Goal: Task Accomplishment & Management: Manage account settings

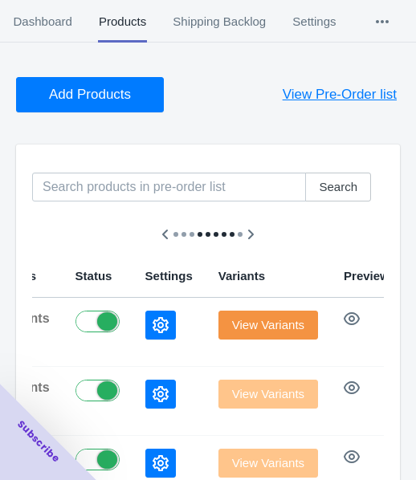
scroll to position [241, 0]
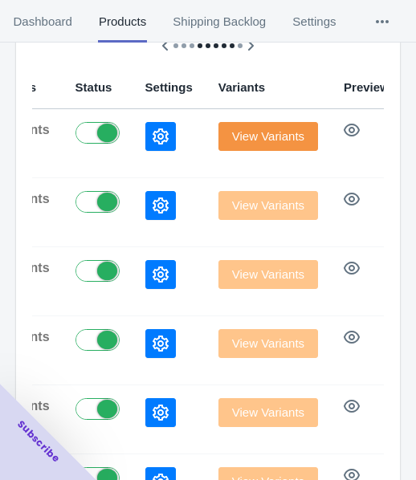
click at [133, 134] on td at bounding box center [169, 143] width 73 height 69
click at [145, 138] on button "button" at bounding box center [160, 136] width 31 height 29
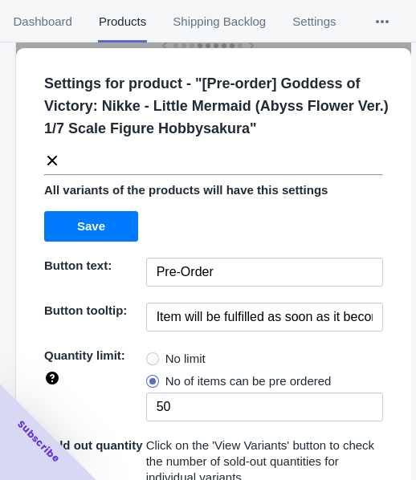
click at [175, 365] on span "No limit" at bounding box center [186, 359] width 40 height 16
click at [151, 356] on input "No limit" at bounding box center [150, 355] width 1 height 1
radio input "true"
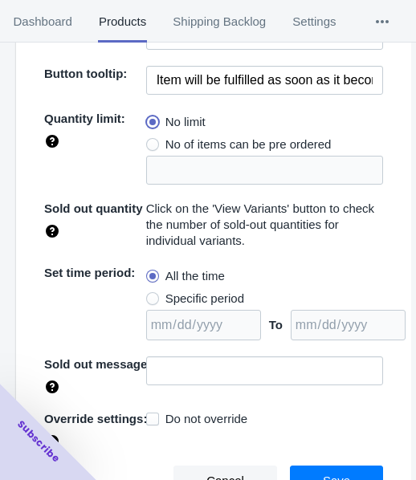
scroll to position [243, 0]
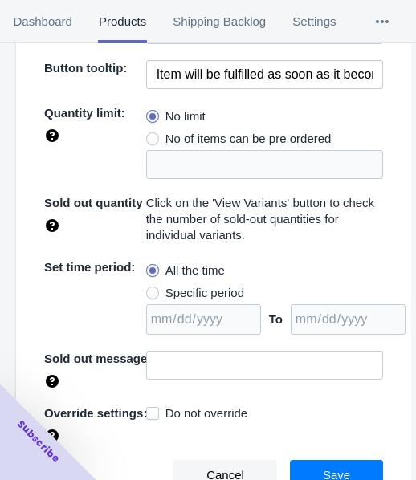
click at [215, 296] on span "Specific period" at bounding box center [205, 293] width 79 height 16
click at [151, 290] on input "Specific period" at bounding box center [150, 289] width 1 height 1
radio input "true"
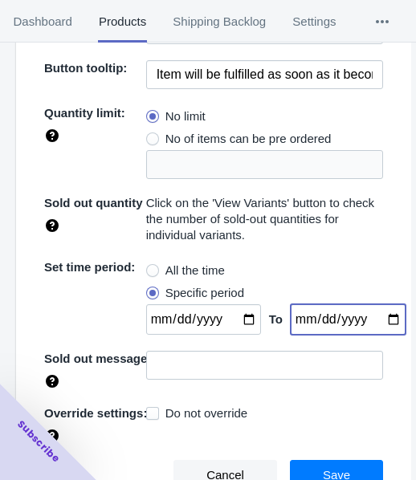
click at [372, 318] on input "date" at bounding box center [348, 320] width 115 height 31
type input "[DATE]"
click at [239, 310] on input "date" at bounding box center [203, 320] width 115 height 31
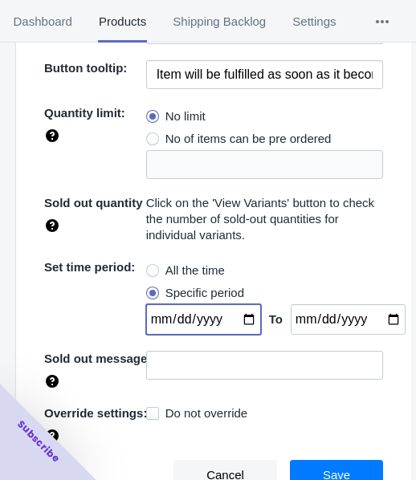
click at [238, 315] on input "date" at bounding box center [203, 320] width 115 height 31
type input "[DATE]"
click at [293, 464] on button "Save" at bounding box center [336, 475] width 93 height 31
